Goal: Task Accomplishment & Management: Use online tool/utility

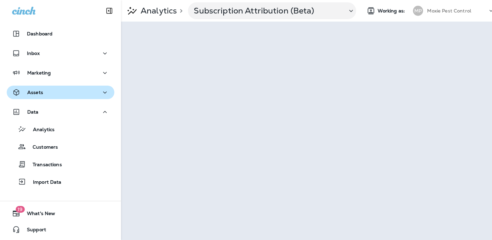
click at [54, 93] on div "Assets" at bounding box center [60, 92] width 97 height 8
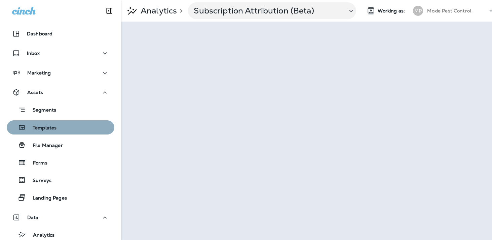
click at [50, 128] on p "Templates" at bounding box center [41, 128] width 31 height 6
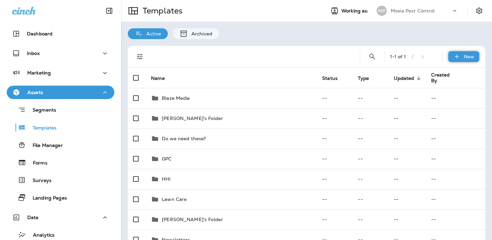
click at [469, 53] on div "New" at bounding box center [464, 56] width 31 height 11
click at [463, 70] on li "New Template" at bounding box center [459, 74] width 57 height 16
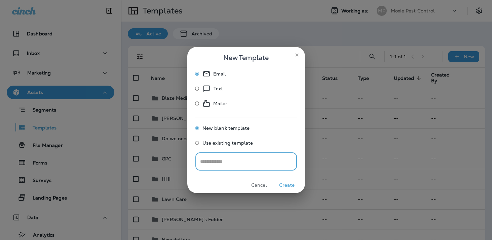
click at [212, 160] on input "text" at bounding box center [247, 161] width 102 height 18
type input "**********"
click at [284, 184] on button "Create" at bounding box center [287, 185] width 25 height 10
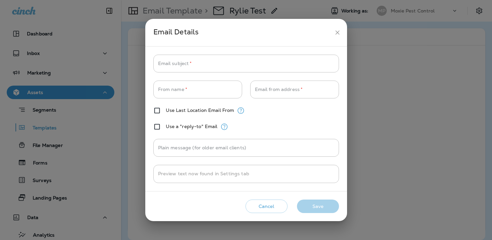
type input "**********"
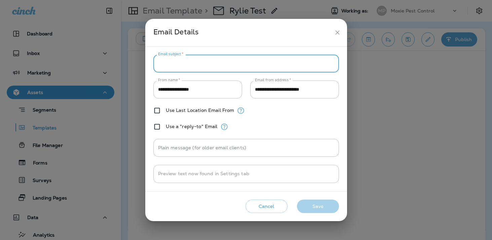
click at [222, 65] on input "Email subject   *" at bounding box center [246, 64] width 186 height 18
type input "****"
click at [313, 204] on button "Save" at bounding box center [318, 206] width 42 height 14
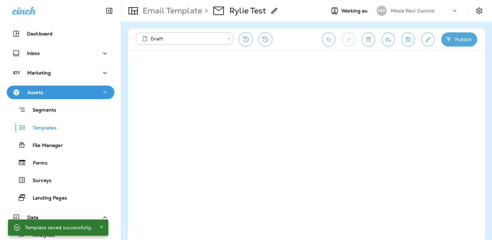
click at [312, 8] on div "Email Template > Rylie Test" at bounding box center [220, 10] width 199 height 19
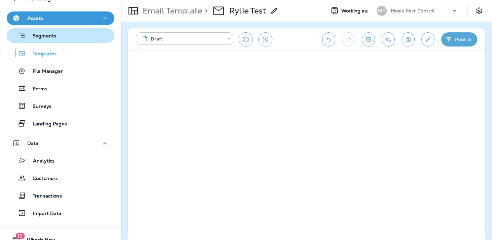
scroll to position [101, 0]
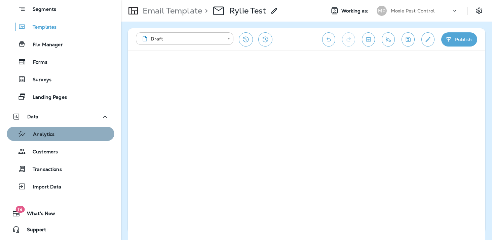
click at [49, 133] on p "Analytics" at bounding box center [40, 134] width 28 height 6
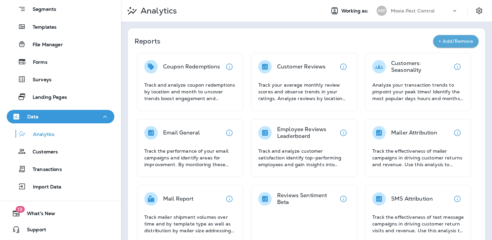
click at [306, 52] on div "Reports + Add/Remove" at bounding box center [307, 44] width 344 height 18
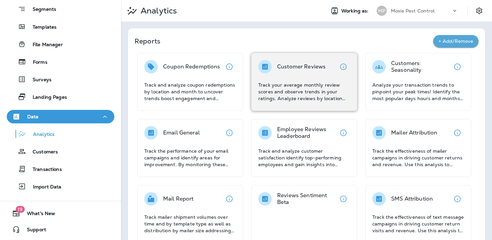
click at [304, 67] on p "Customer Reviews" at bounding box center [301, 66] width 48 height 7
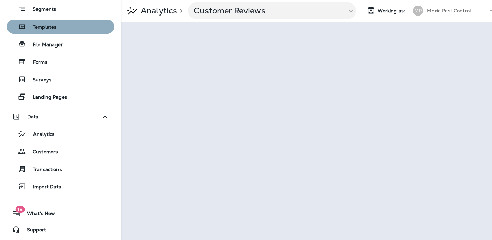
click at [56, 24] on p "Templates" at bounding box center [41, 27] width 31 height 6
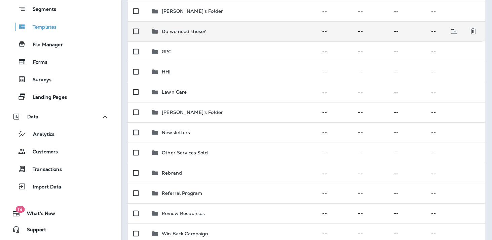
scroll to position [158, 0]
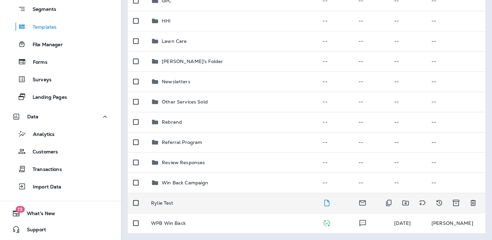
click at [163, 202] on p "Rylie Test" at bounding box center [162, 202] width 22 height 5
